Goal: Transaction & Acquisition: Purchase product/service

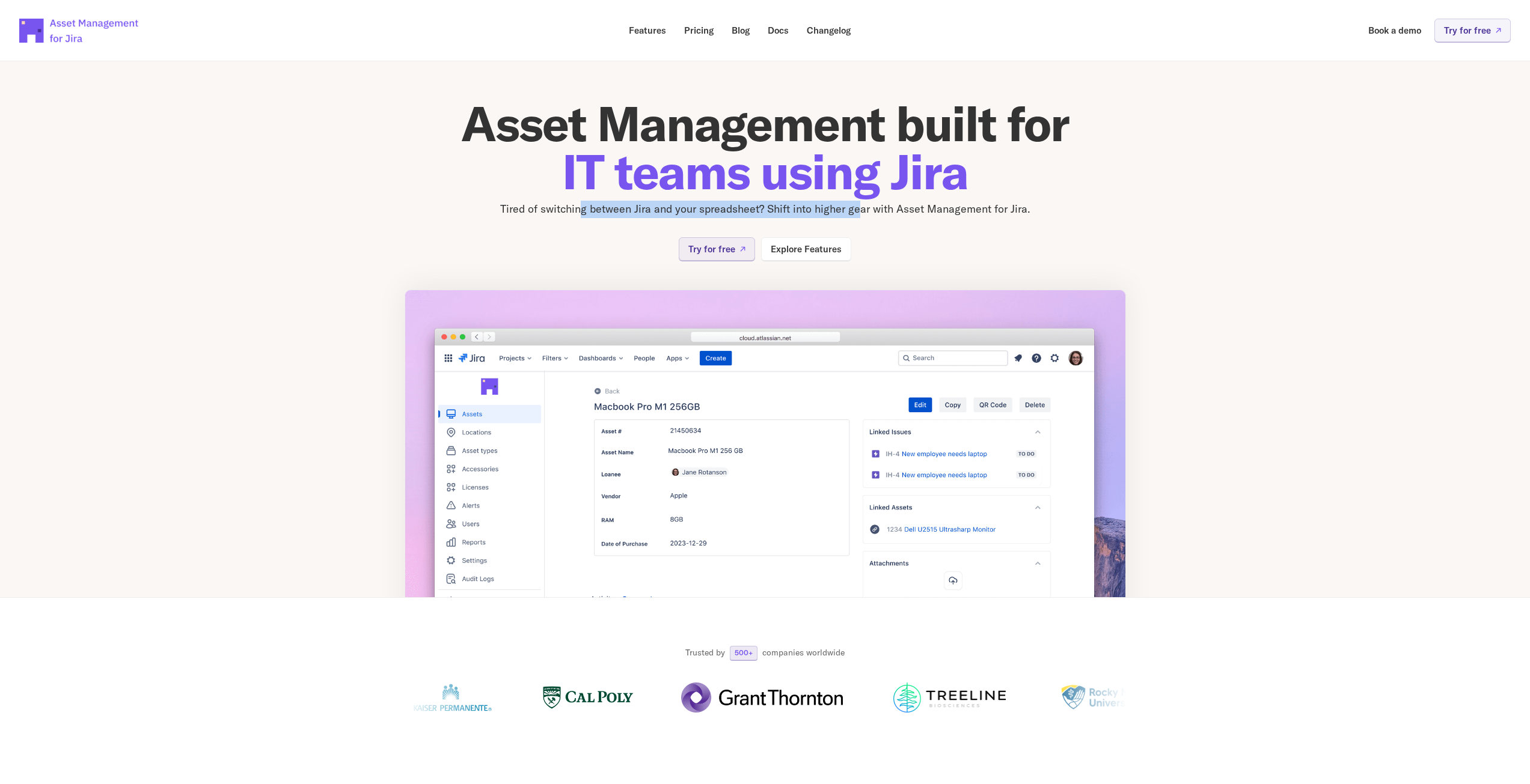
drag, startPoint x: 582, startPoint y: 206, endPoint x: 860, endPoint y: 206, distance: 278.0
click at [860, 206] on p "Tired of switching between Jira and your spreadsheet? Shift into higher gear wi…" at bounding box center [765, 209] width 721 height 17
click at [196, 411] on section "Asset Management built for IT teams using Jira Tired of switching between Jira …" at bounding box center [765, 320] width 1530 height 556
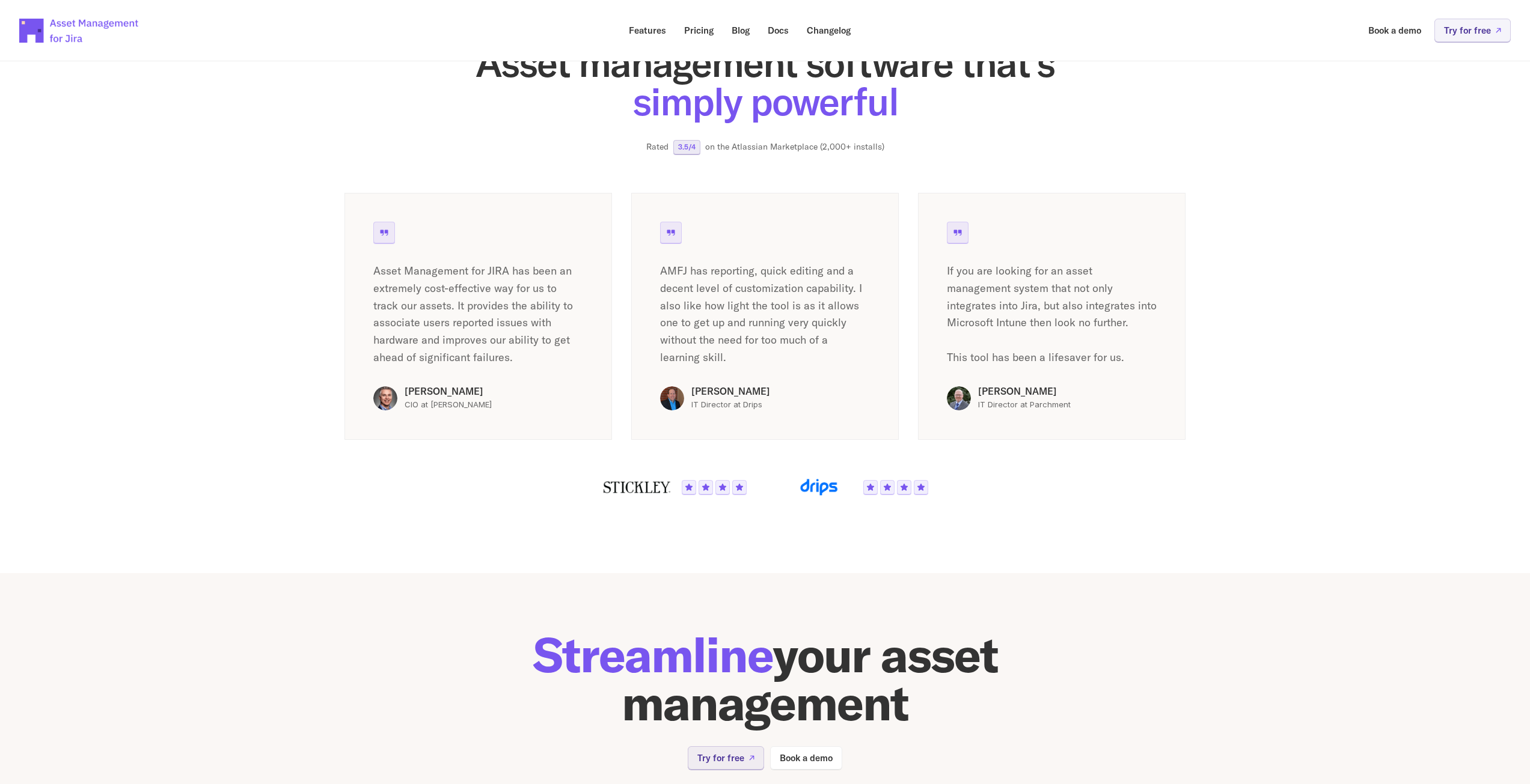
scroll to position [1731, 0]
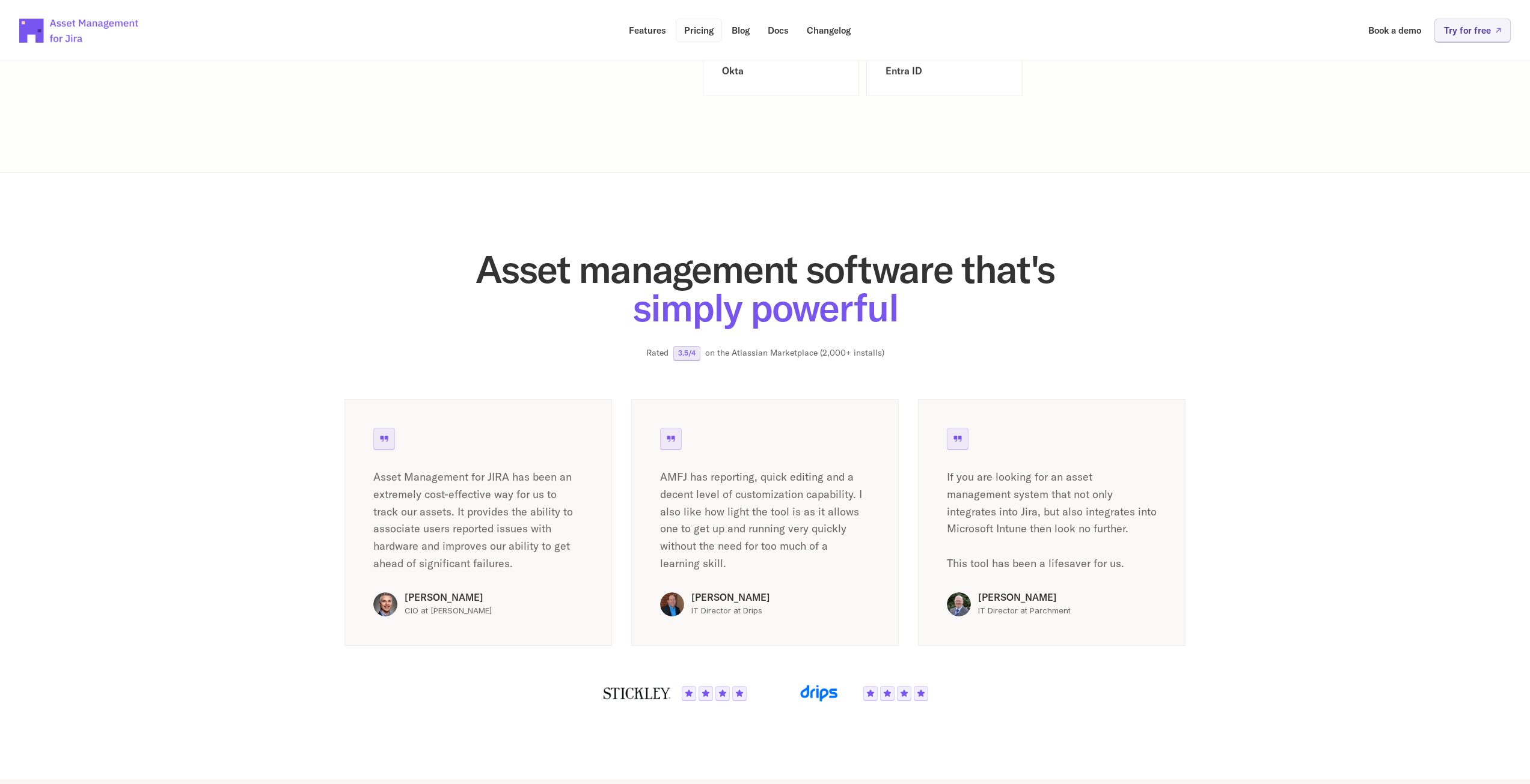
click at [691, 28] on p "Pricing" at bounding box center [698, 30] width 30 height 9
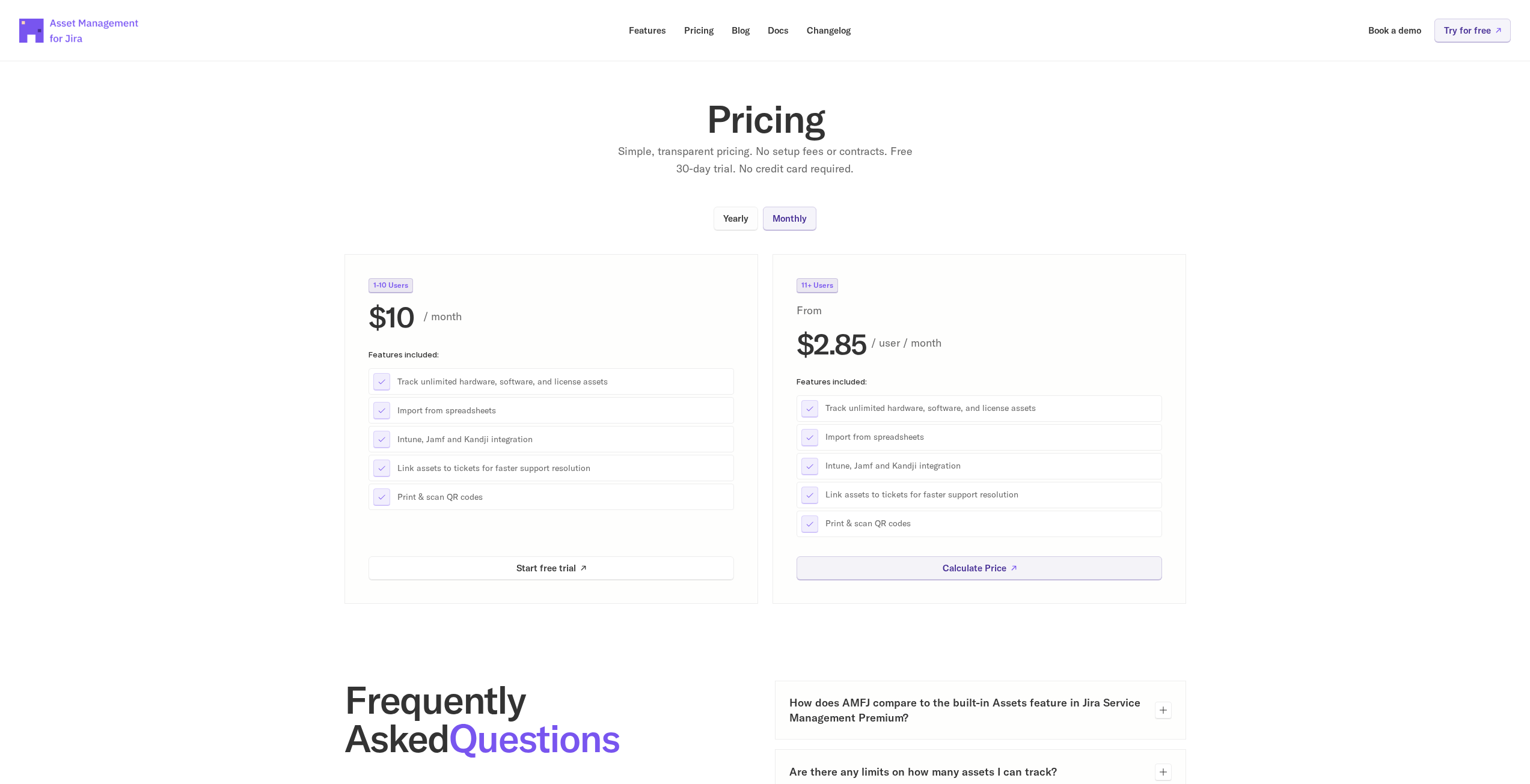
click at [738, 219] on p "Yearly" at bounding box center [735, 218] width 25 height 9
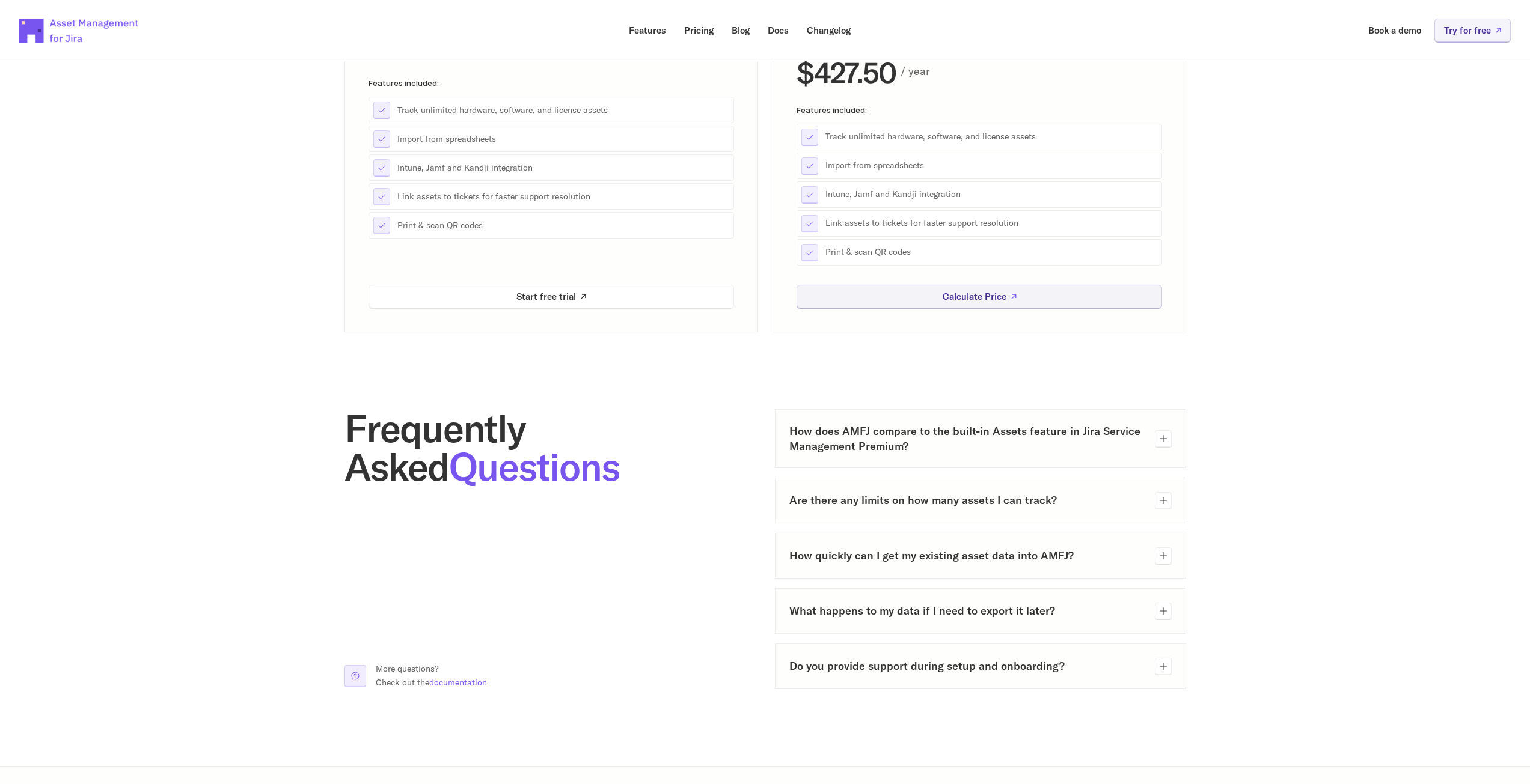
scroll to position [120, 0]
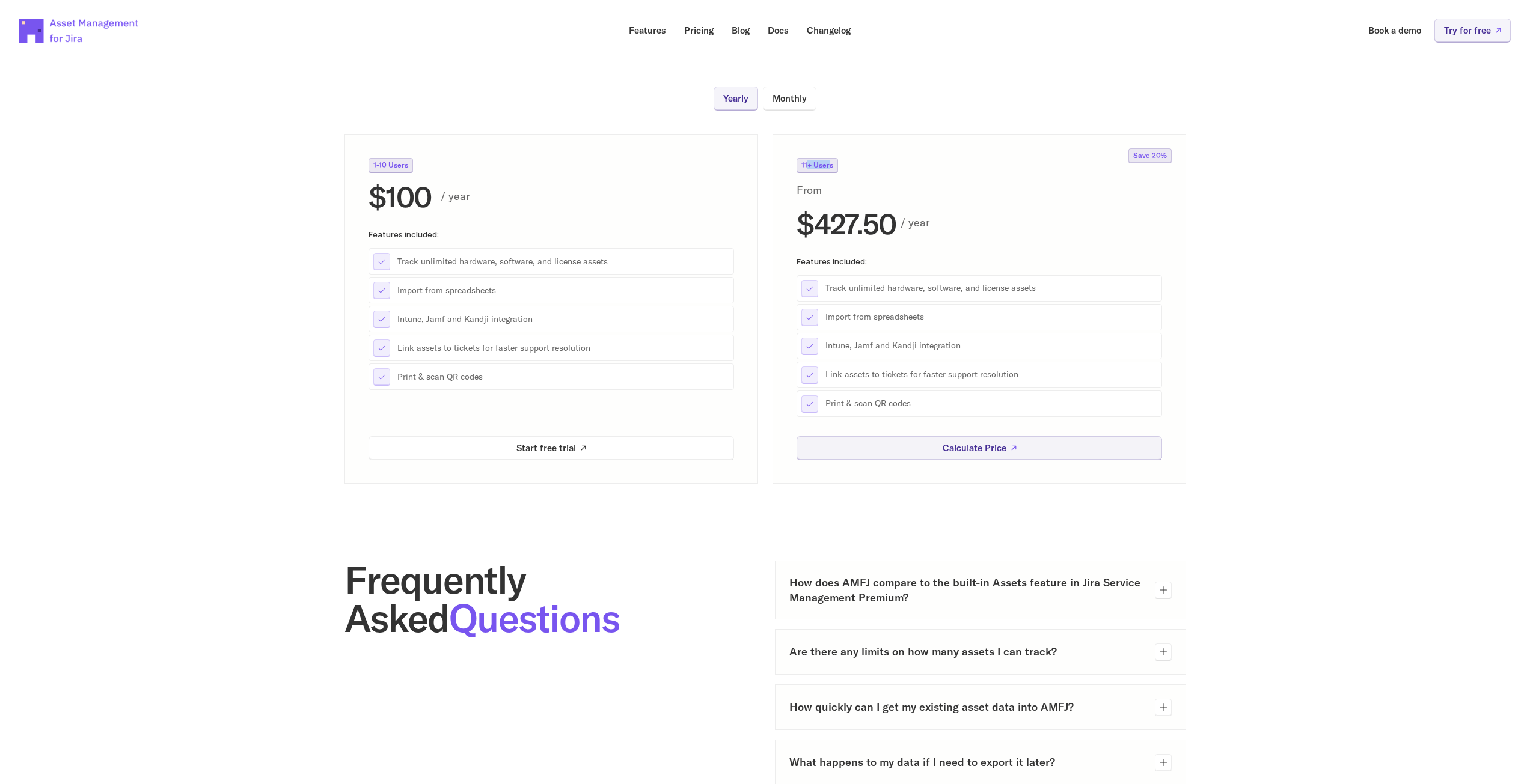
drag, startPoint x: 829, startPoint y: 163, endPoint x: 807, endPoint y: 163, distance: 22.0
click at [807, 163] on p "11+ Users" at bounding box center [817, 165] width 32 height 8
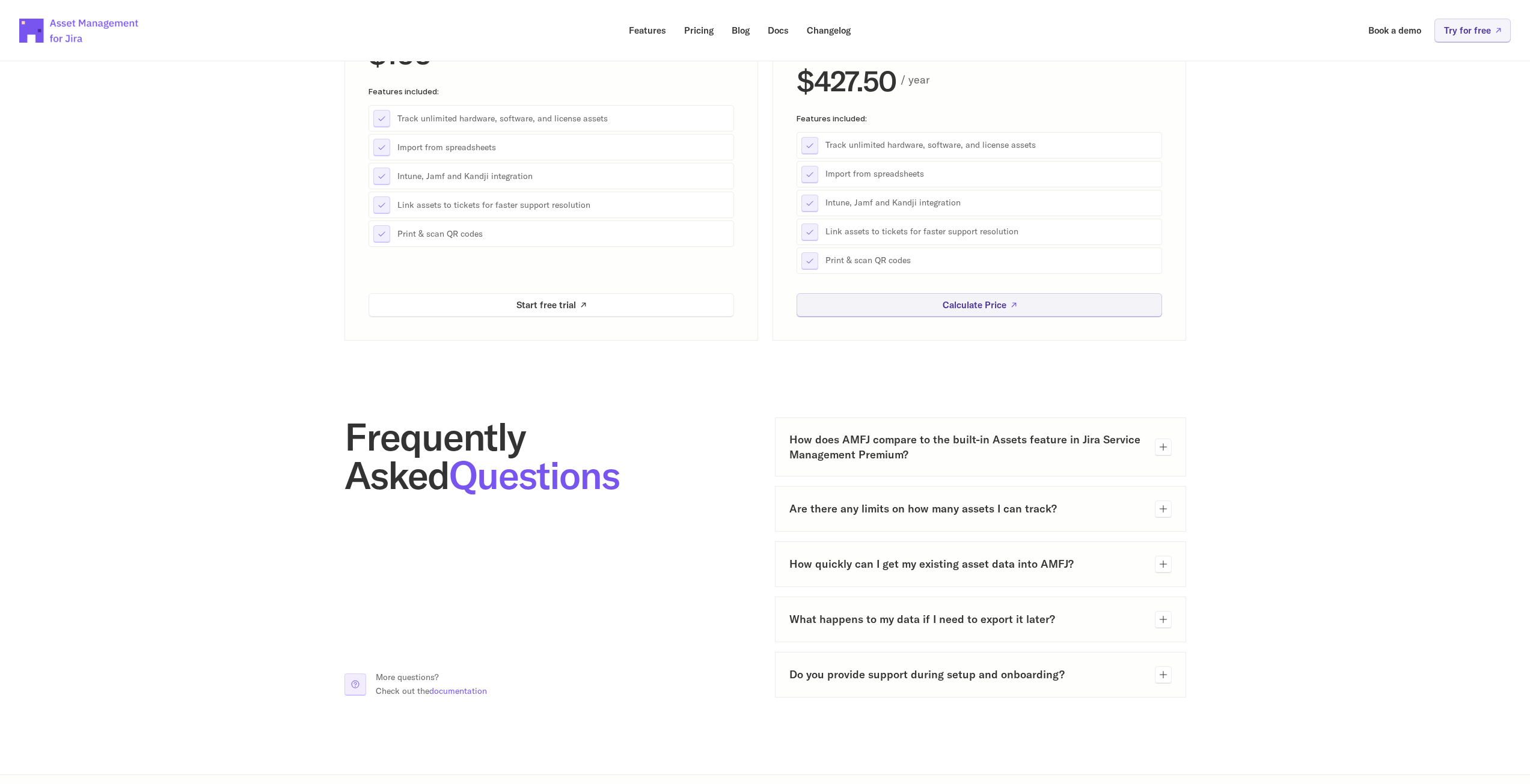
scroll to position [301, 0]
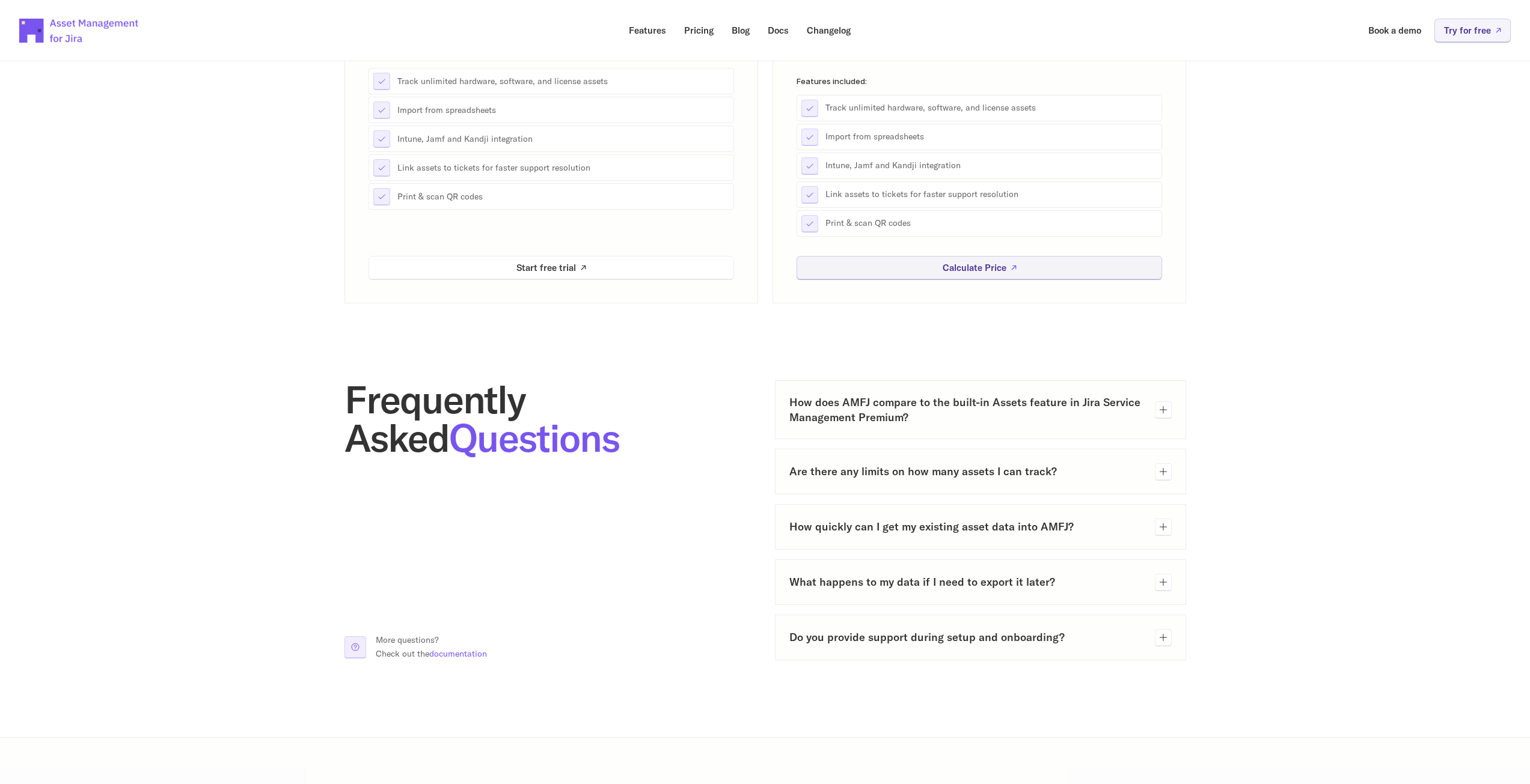
click at [1173, 411] on div "How does AMFJ compare to the built-in Assets feature in Jira Service Management…" at bounding box center [980, 410] width 411 height 59
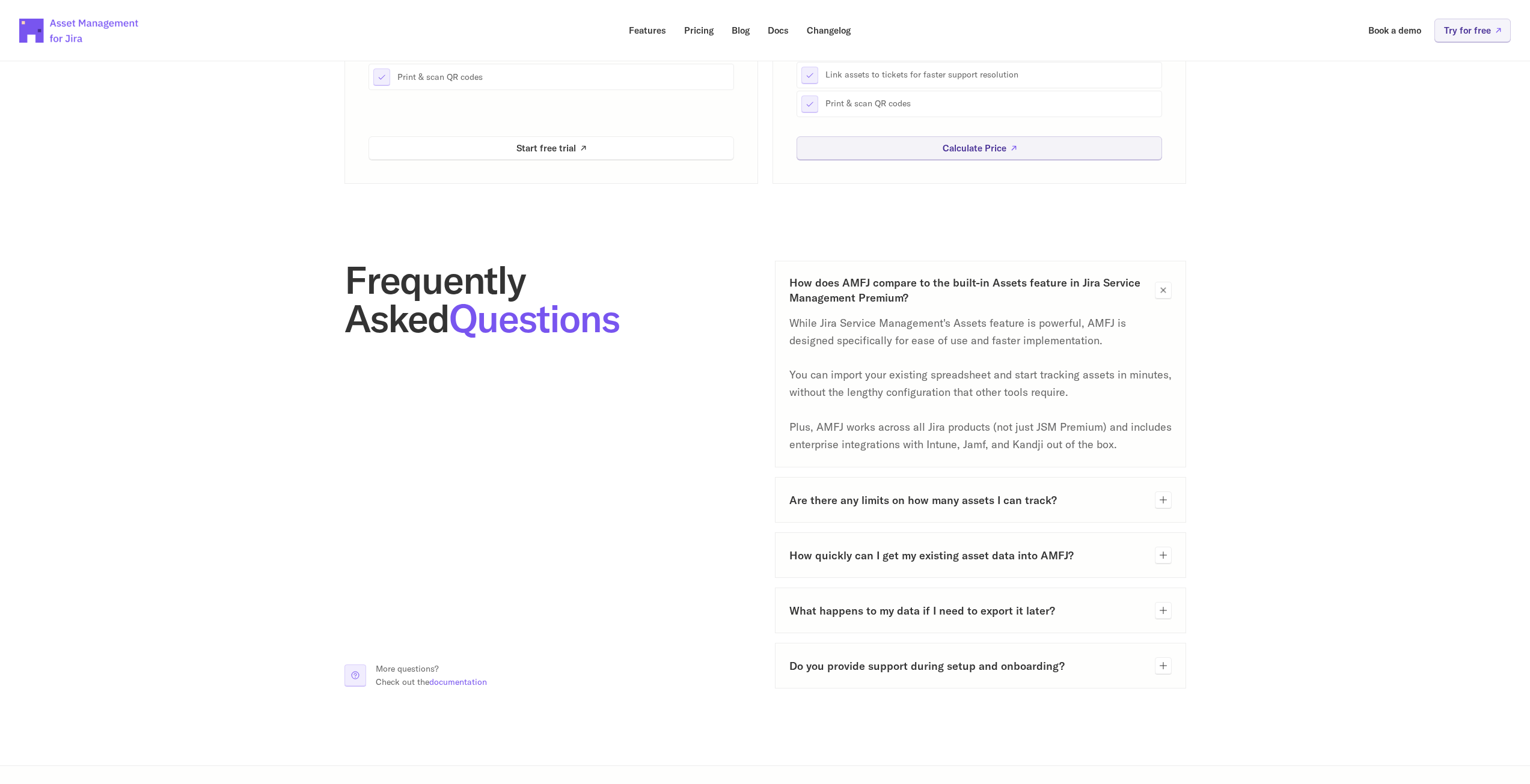
scroll to position [421, 0]
click at [1152, 513] on div "Are there any limits on how many assets I can track?" at bounding box center [980, 499] width 411 height 46
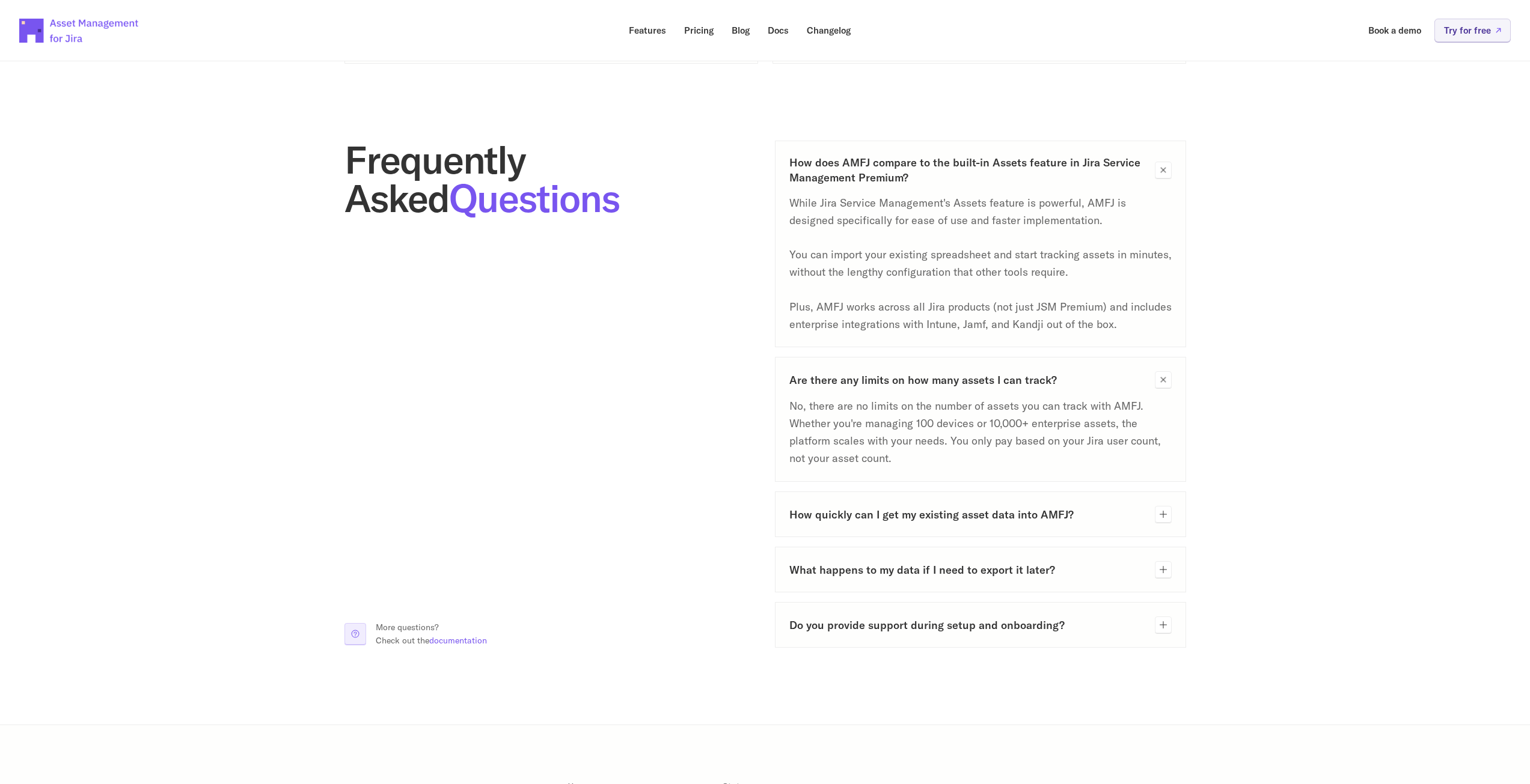
scroll to position [540, 0]
click at [1168, 512] on div at bounding box center [1163, 514] width 17 height 17
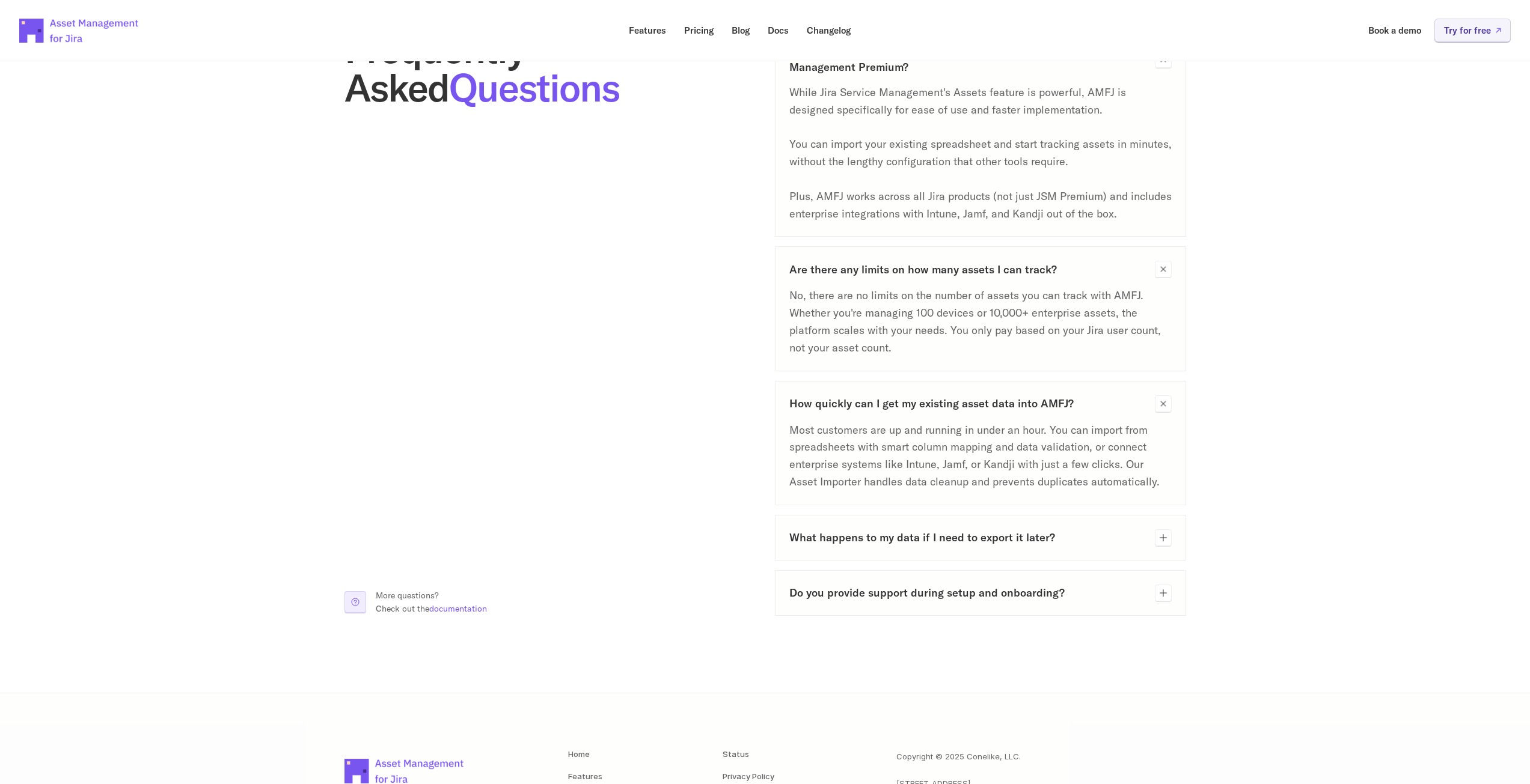
scroll to position [661, 0]
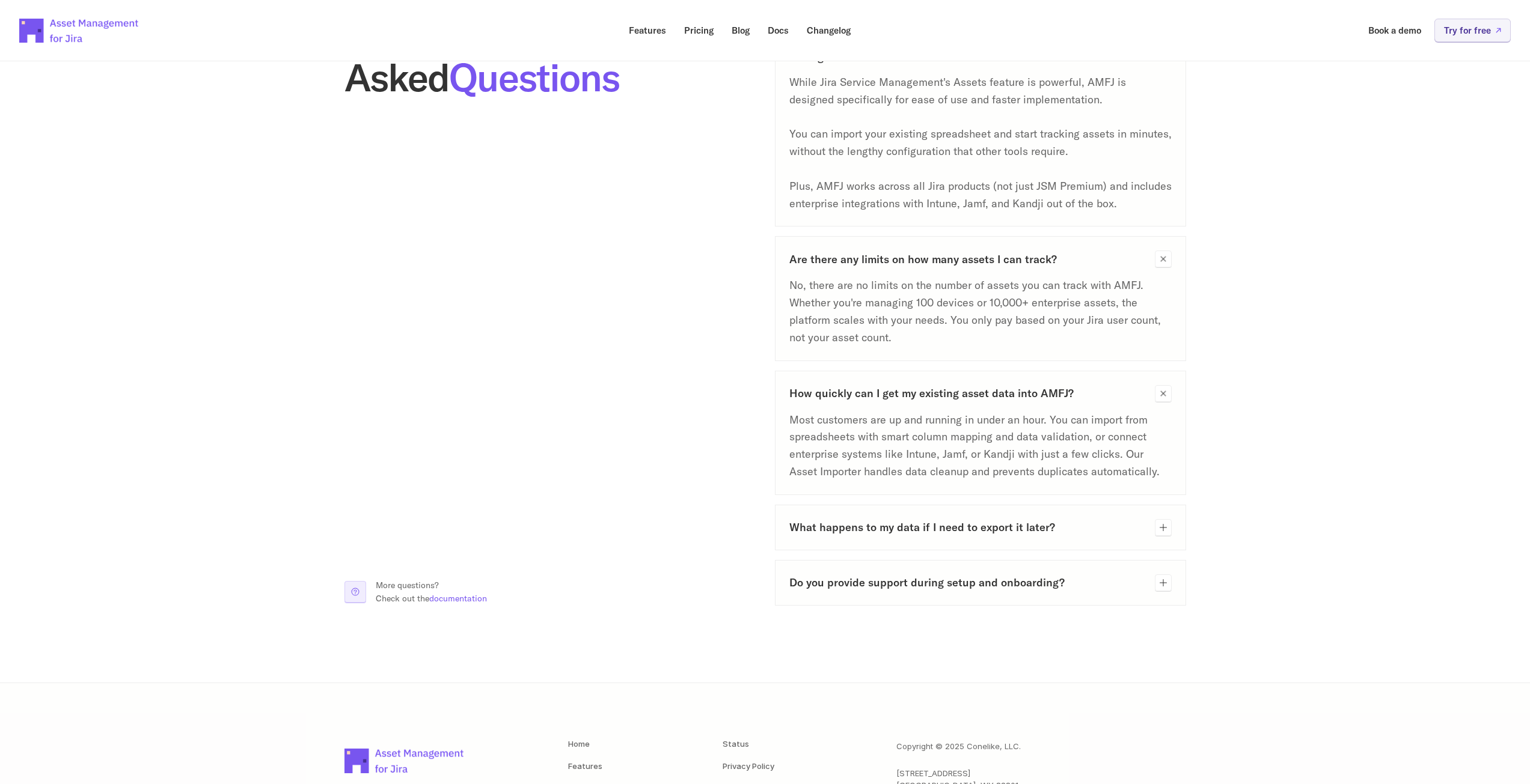
click at [1119, 529] on h3 "What happens to my data if I need to export it later?" at bounding box center [967, 527] width 356 height 15
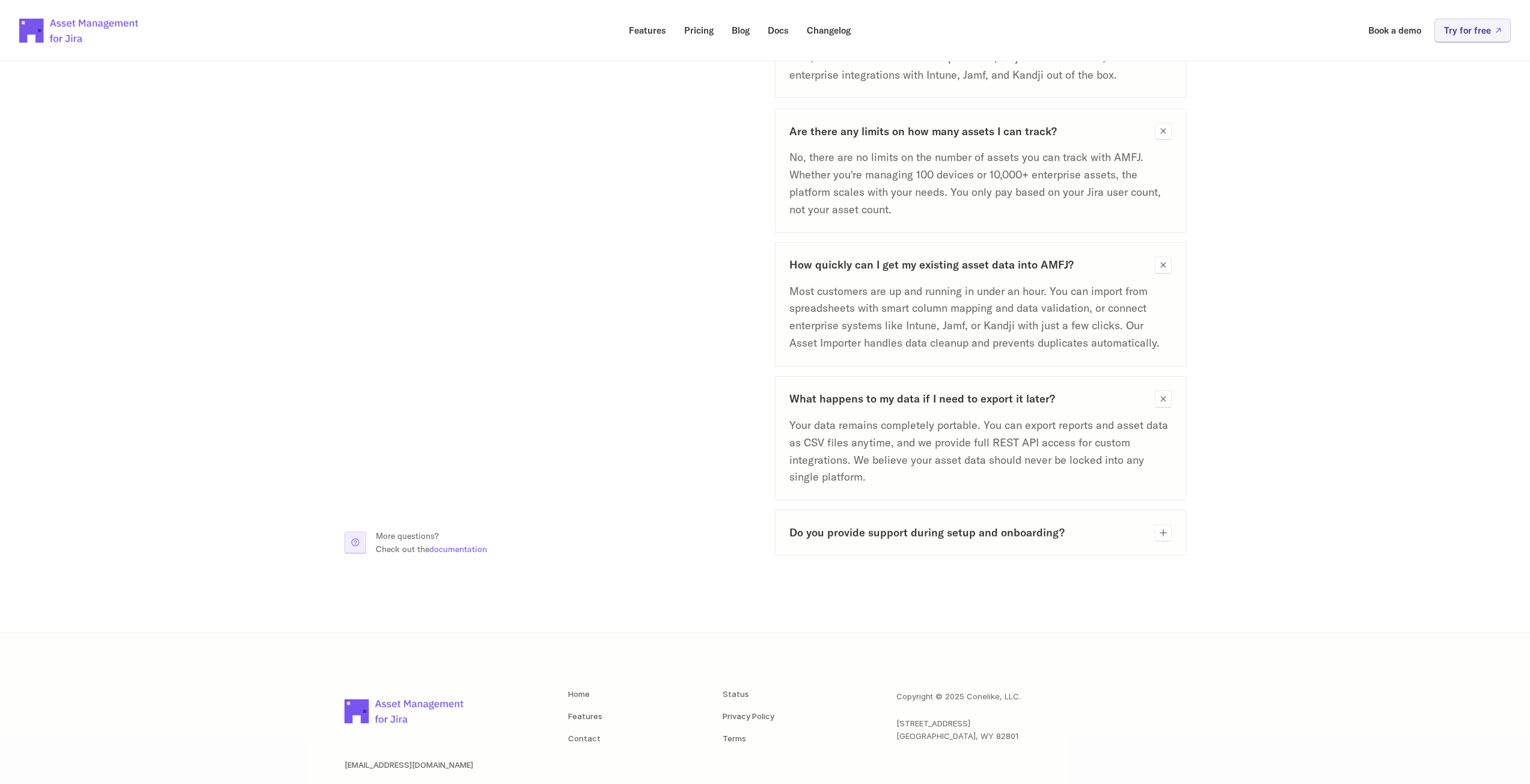
scroll to position [841, 0]
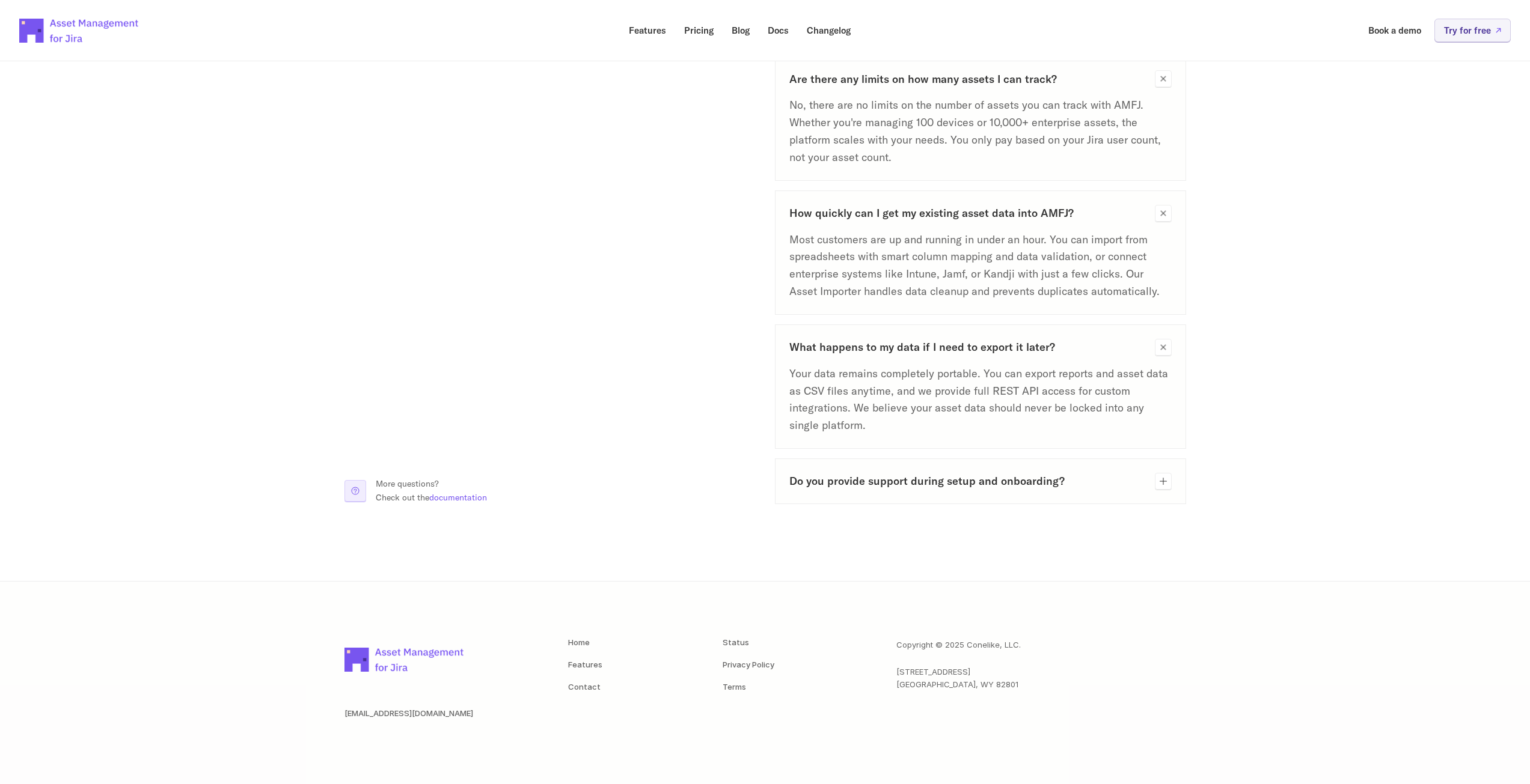
click at [1105, 483] on h3 "Do you provide support during setup and onboarding?" at bounding box center [967, 481] width 356 height 15
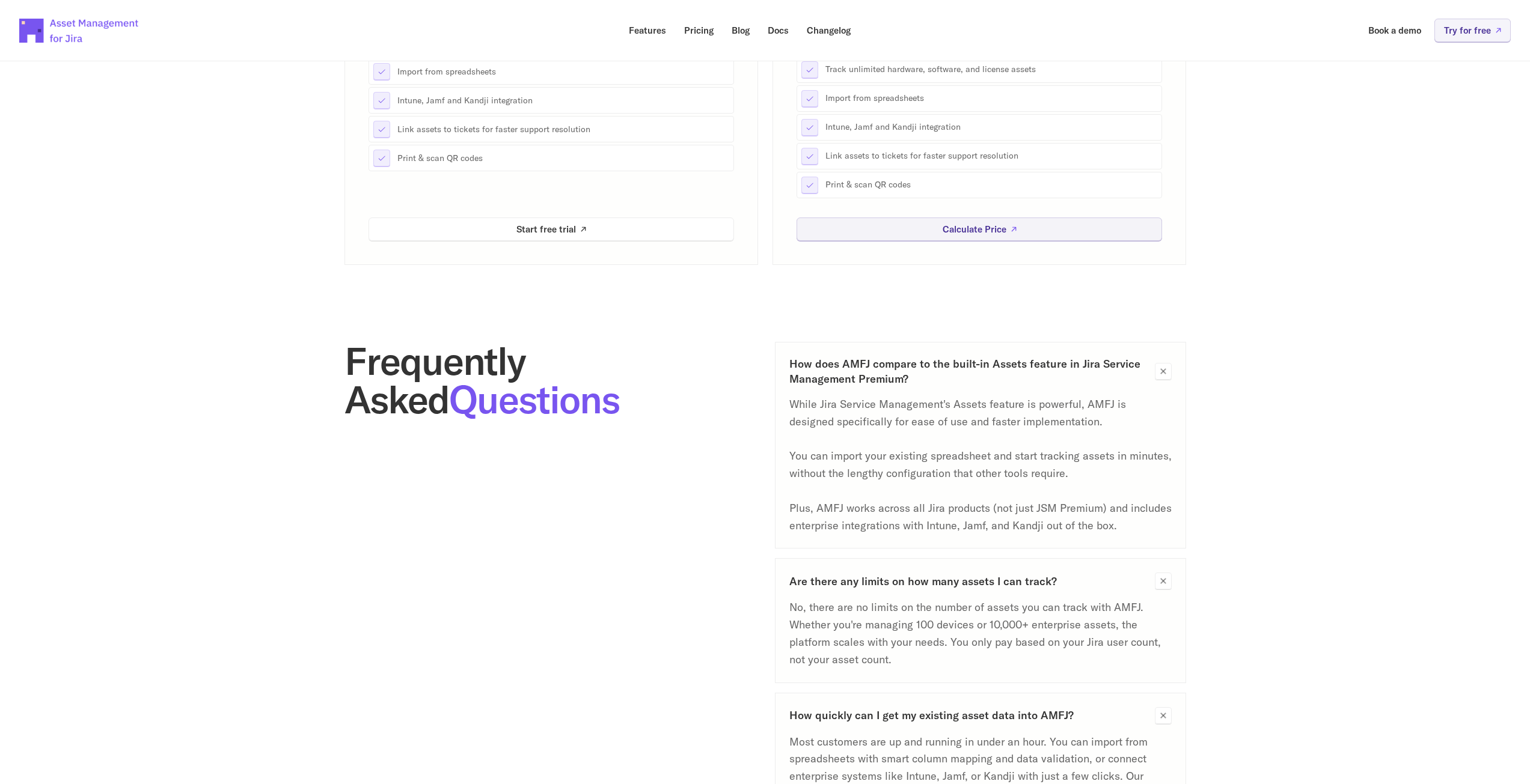
scroll to position [38, 0]
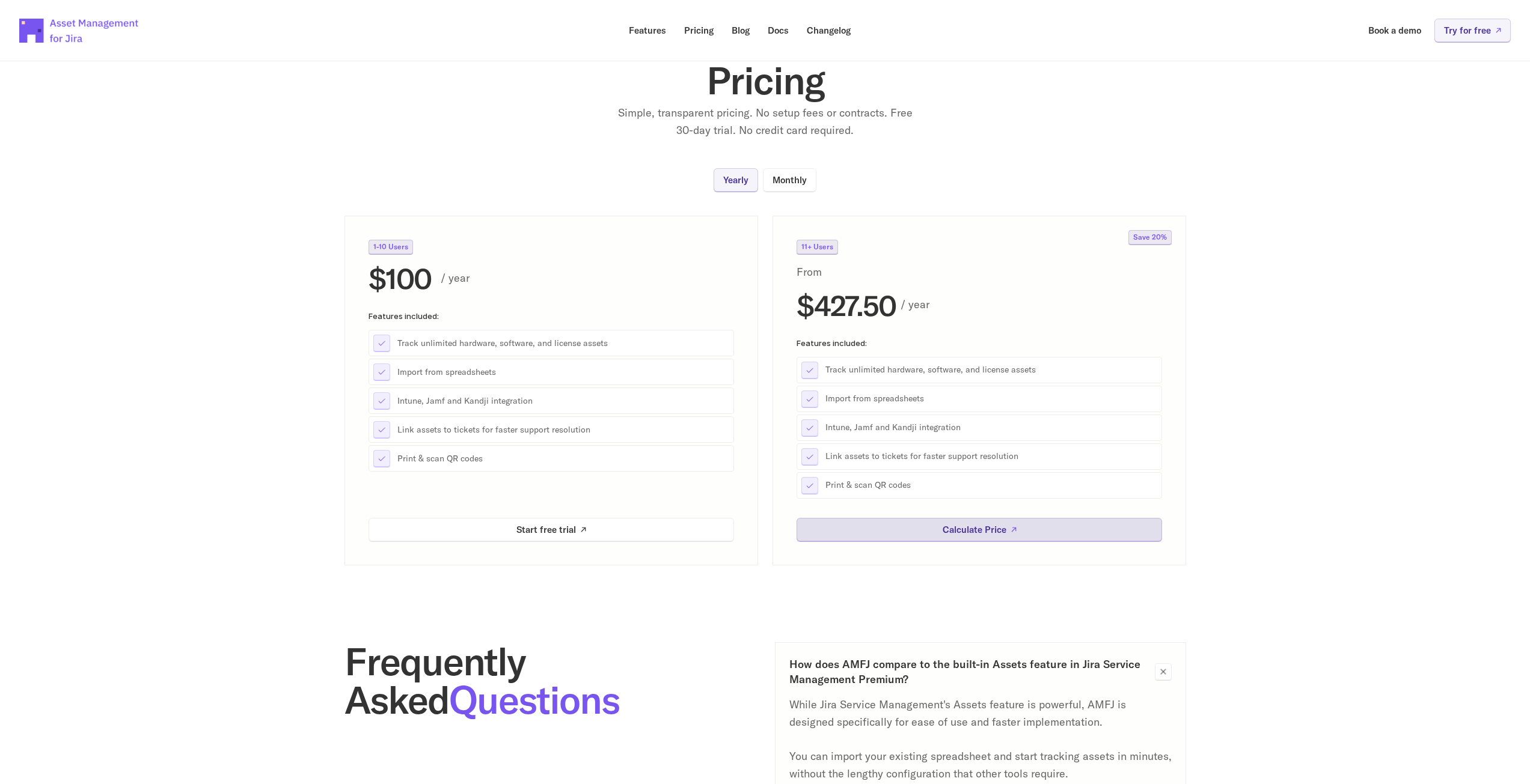
click at [1024, 528] on link "Calculate Price" at bounding box center [979, 529] width 366 height 24
